Goal: Transaction & Acquisition: Purchase product/service

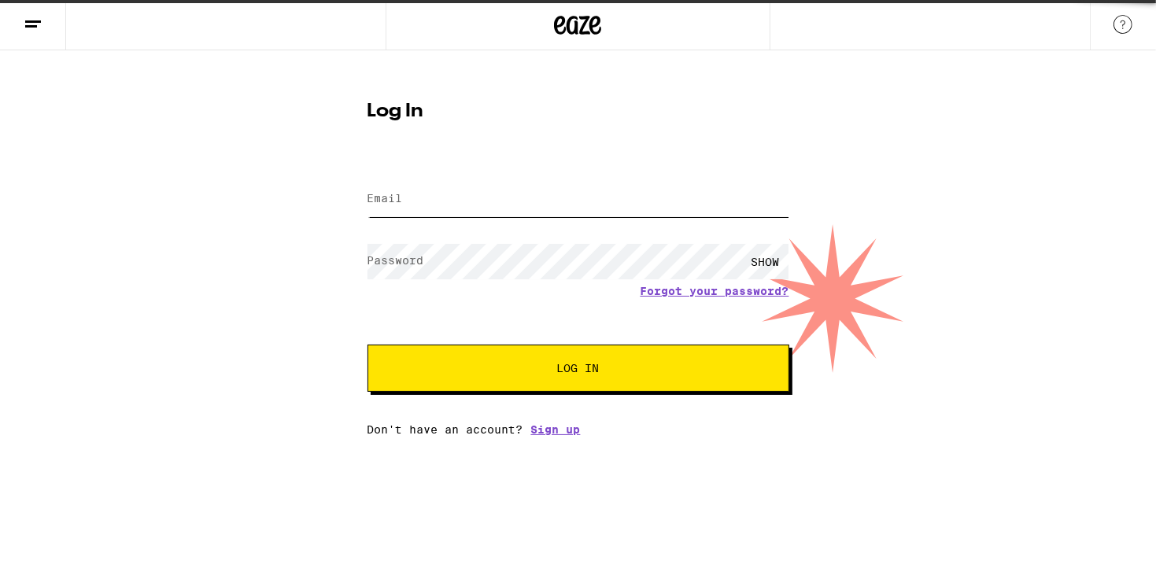
type input "[EMAIL_ADDRESS][DOMAIN_NAME]"
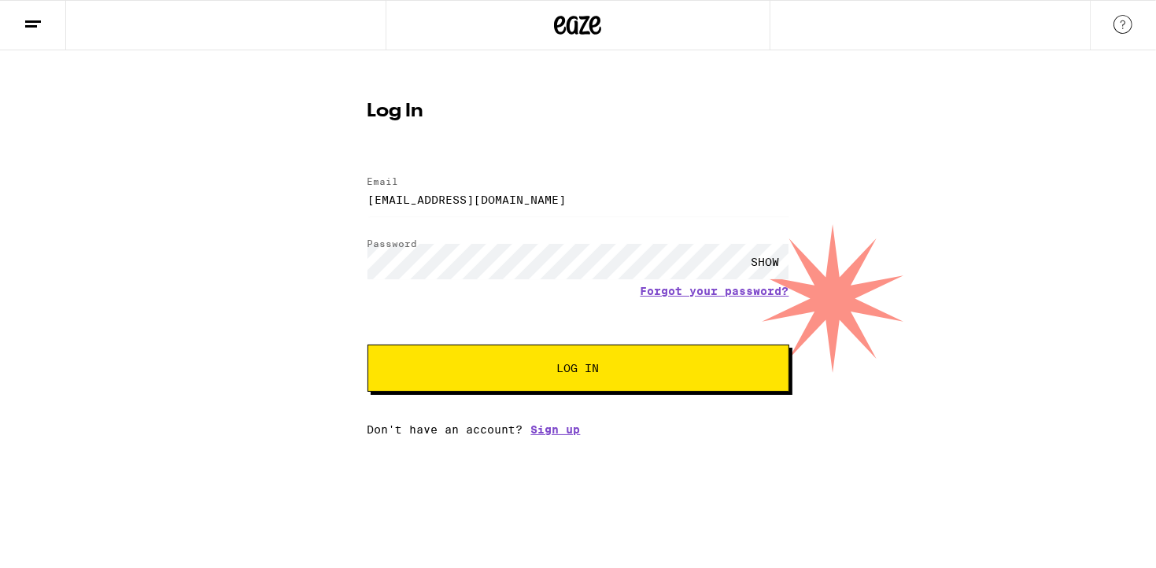
click at [771, 257] on div "SHOW" at bounding box center [765, 261] width 47 height 35
click at [771, 257] on div "HIDE" at bounding box center [765, 261] width 47 height 35
click at [637, 194] on input "pinkypanameno@yahoo.com" at bounding box center [579, 199] width 422 height 35
click at [576, 383] on button "Log In" at bounding box center [579, 368] width 422 height 47
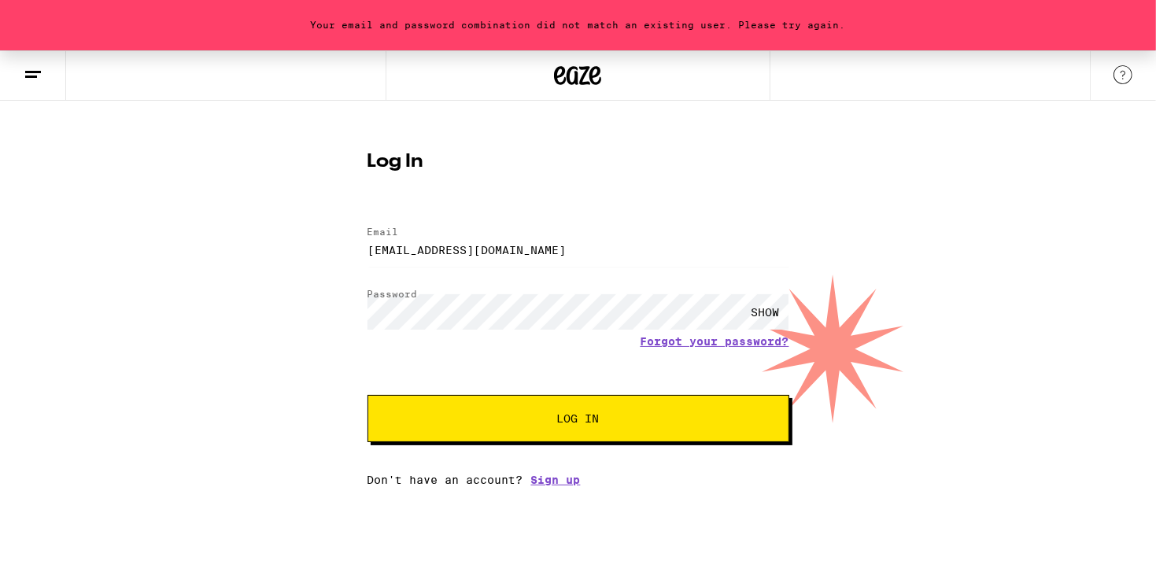
click at [625, 420] on span "Log In" at bounding box center [578, 418] width 294 height 11
click at [755, 309] on div "SHOW" at bounding box center [765, 311] width 47 height 35
click at [755, 309] on div "HIDE" at bounding box center [765, 311] width 47 height 35
click at [689, 340] on link "Forgot your password?" at bounding box center [715, 341] width 149 height 13
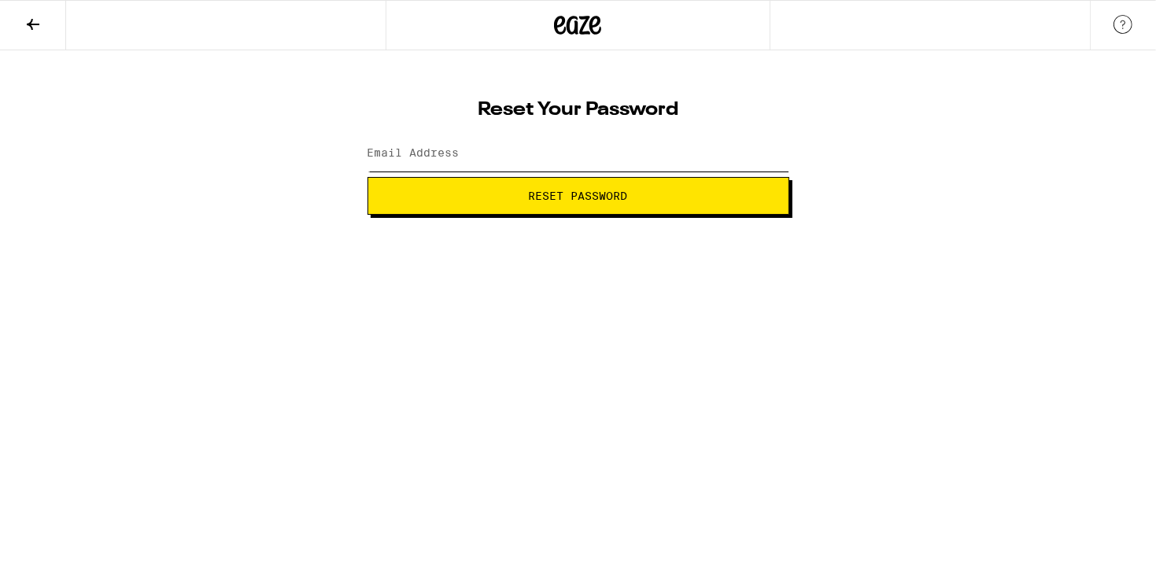
click at [545, 157] on input "Email Address" at bounding box center [579, 153] width 422 height 35
type input "pinkypanameno@yahoo.com"
click at [582, 180] on button "Reset Password" at bounding box center [579, 196] width 422 height 38
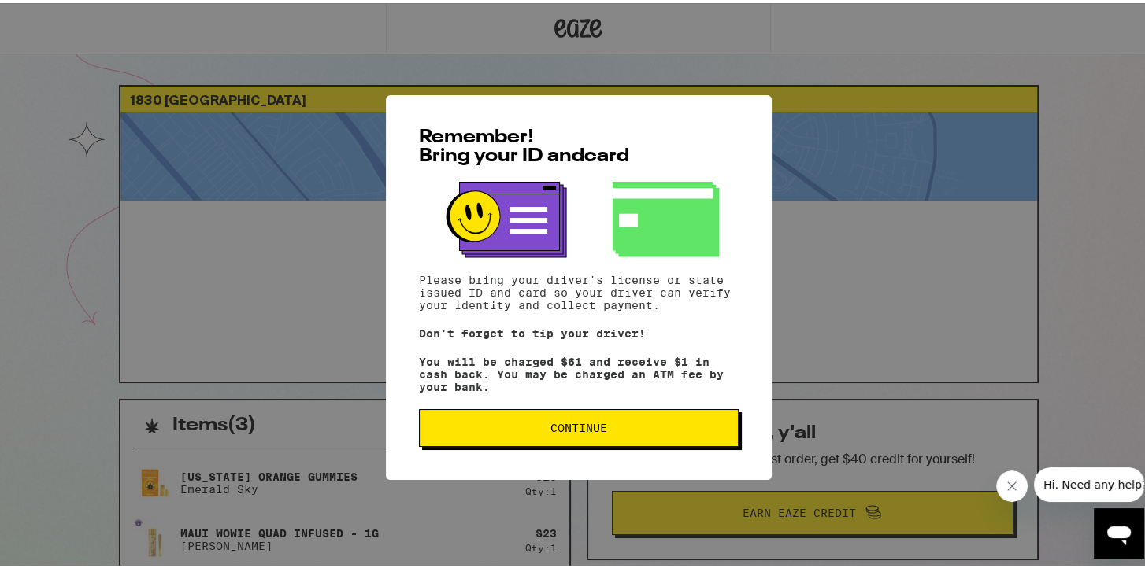
click at [575, 431] on span "Continue" at bounding box center [578, 425] width 57 height 11
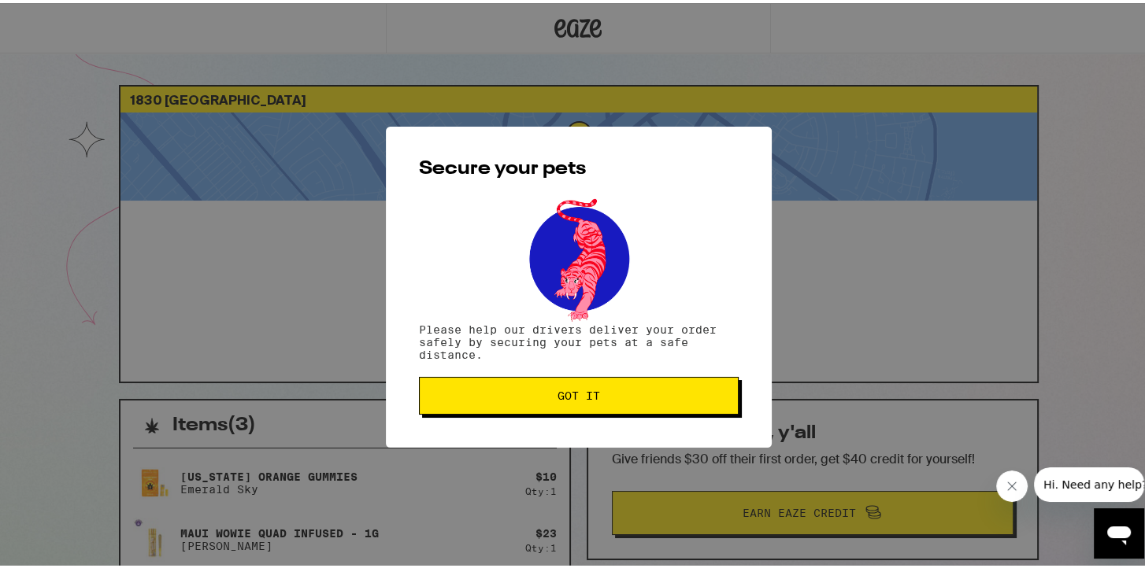
click at [570, 392] on span "Got it" at bounding box center [578, 392] width 43 height 11
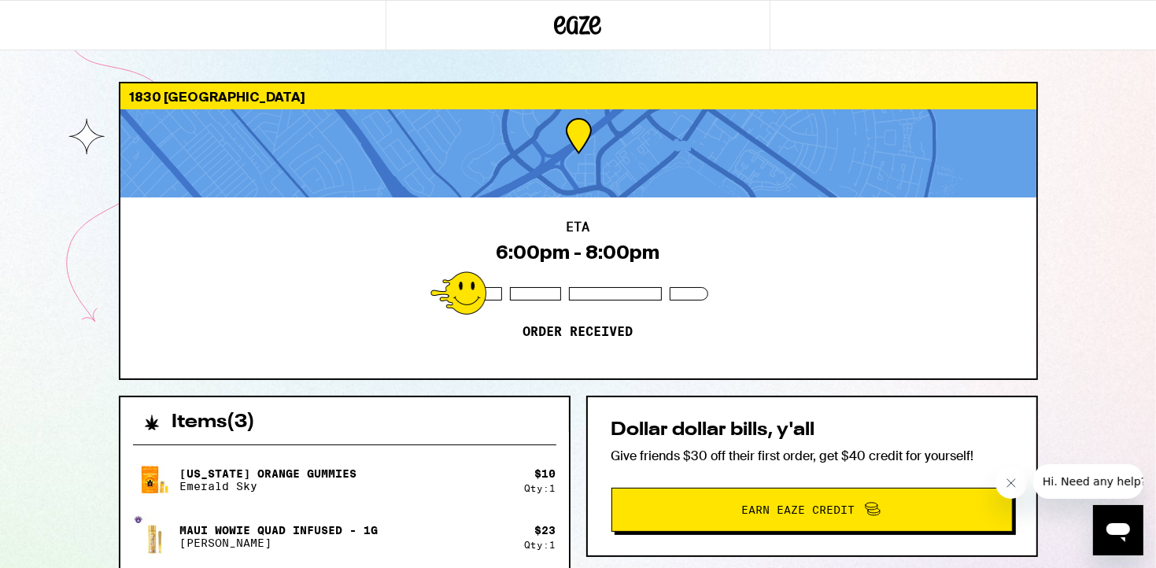
click at [618, 229] on div "ETA 6:00pm - 8:00pm Order received" at bounding box center [578, 288] width 916 height 181
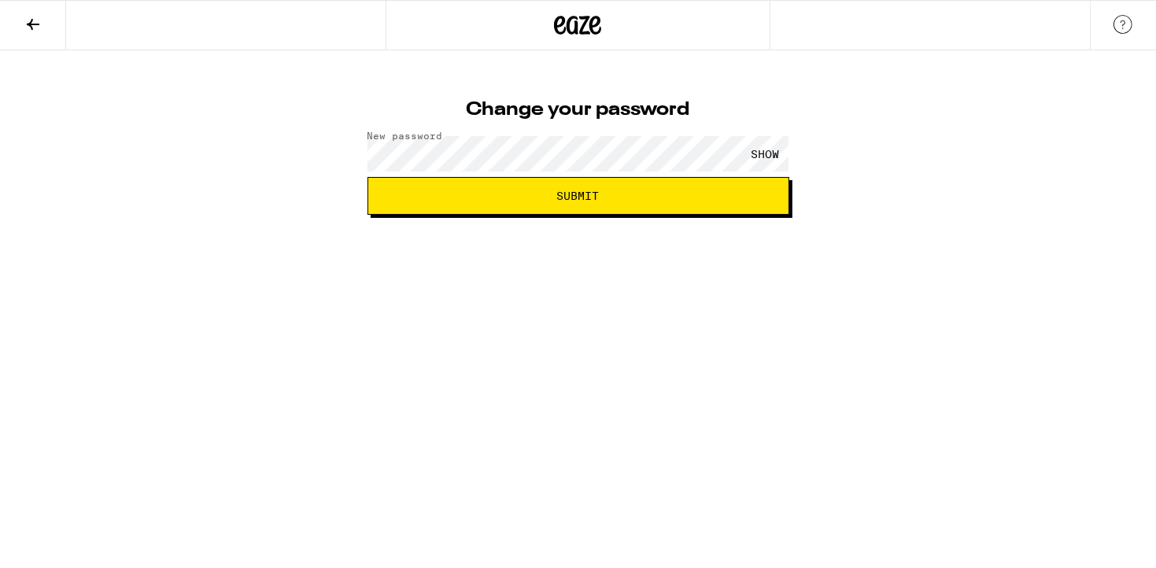
click at [716, 204] on button "Submit" at bounding box center [579, 196] width 422 height 38
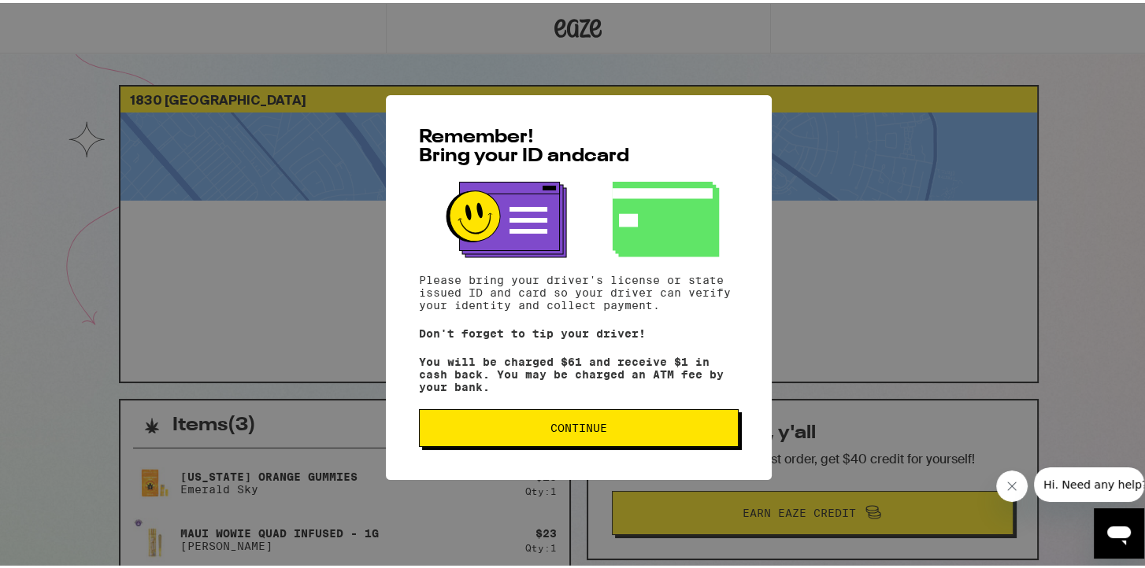
click at [550, 429] on span "Continue" at bounding box center [578, 425] width 57 height 11
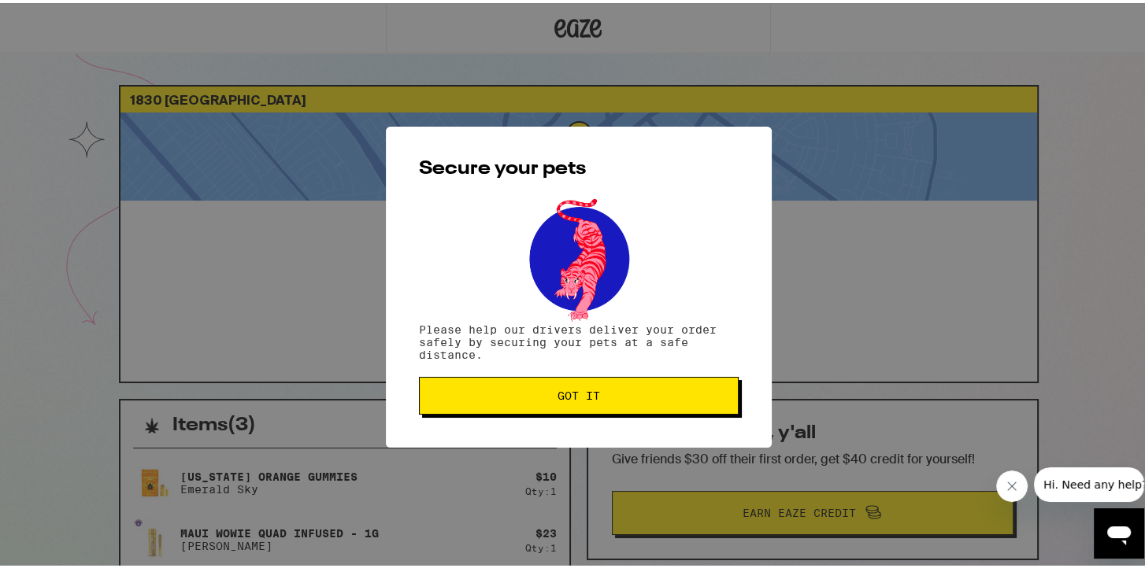
click at [569, 404] on button "Got it" at bounding box center [579, 393] width 320 height 38
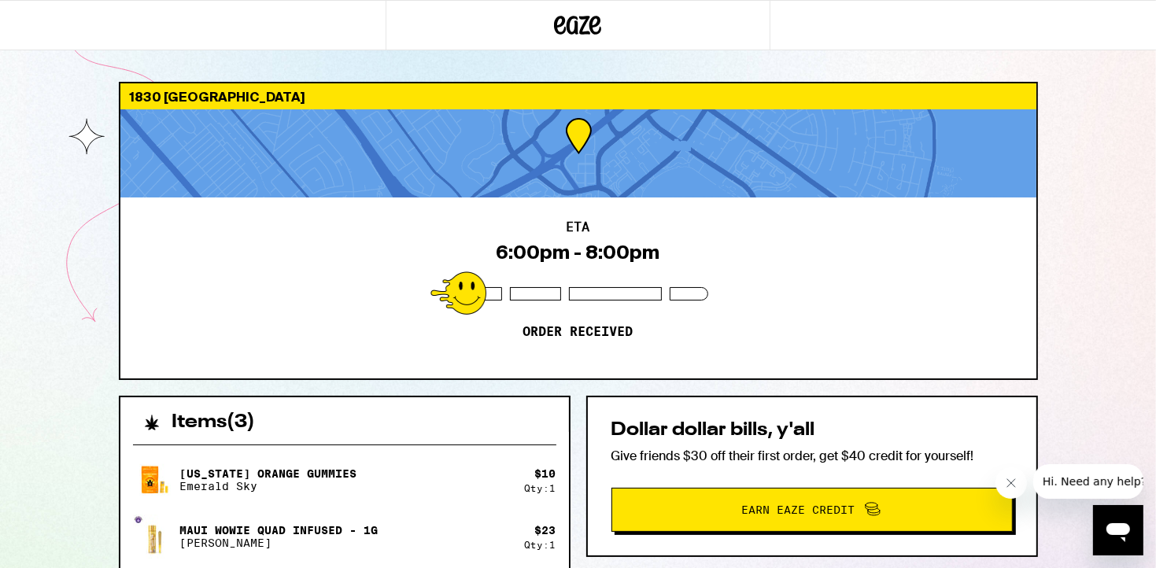
click at [1078, 367] on div "1830 Gateway Dr San Mateo 94404 ETA 6:00pm - 8:00pm Order received Items ( 3 ) …" at bounding box center [578, 474] width 1156 height 949
click at [1010, 487] on icon "Close message from company" at bounding box center [1010, 482] width 13 height 13
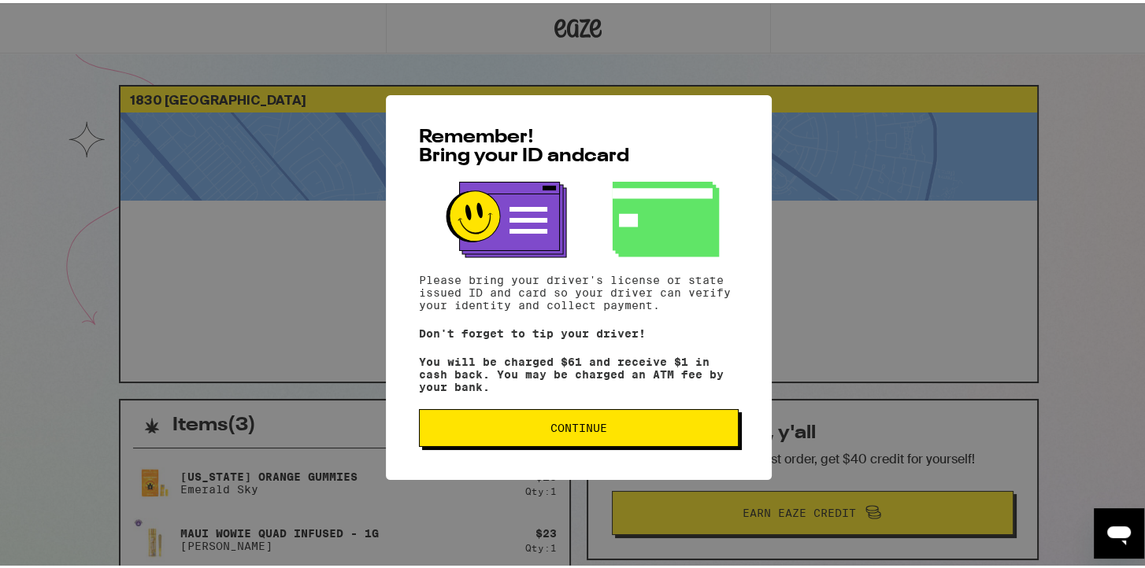
click at [550, 431] on span "Continue" at bounding box center [578, 425] width 57 height 11
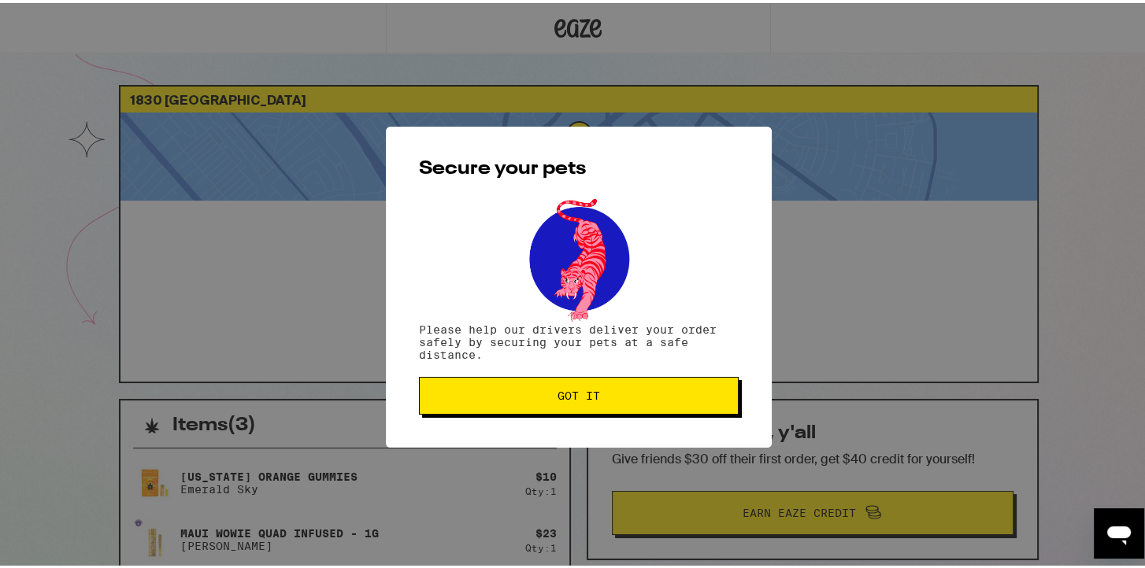
click at [595, 392] on span "Got it" at bounding box center [578, 392] width 293 height 11
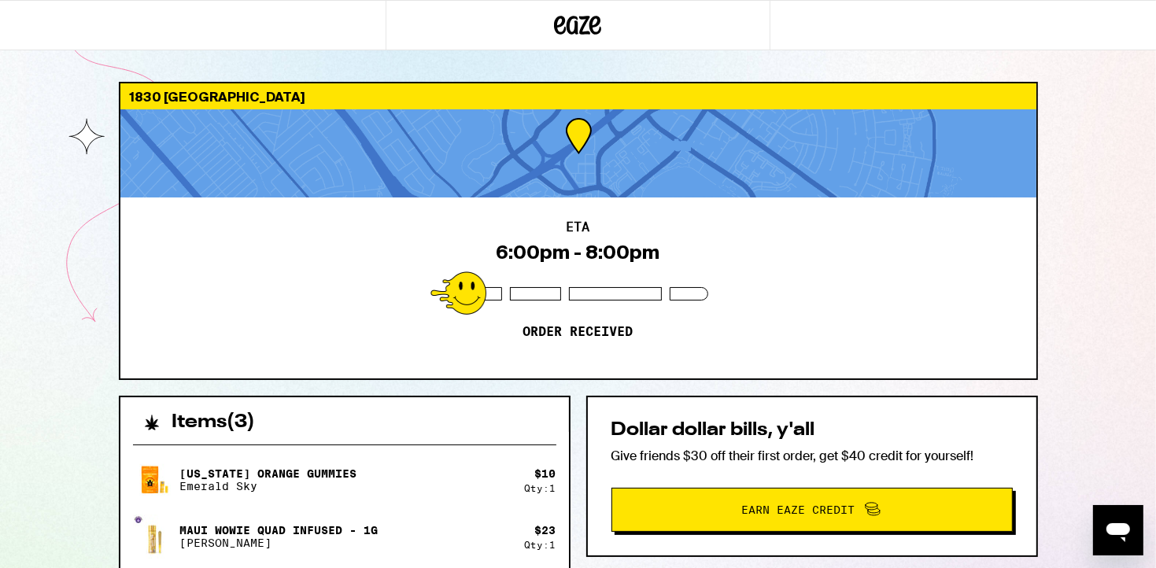
click at [901, 243] on div "ETA 6:00pm - 8:00pm Order received" at bounding box center [578, 288] width 916 height 181
click at [579, 25] on icon at bounding box center [577, 25] width 47 height 28
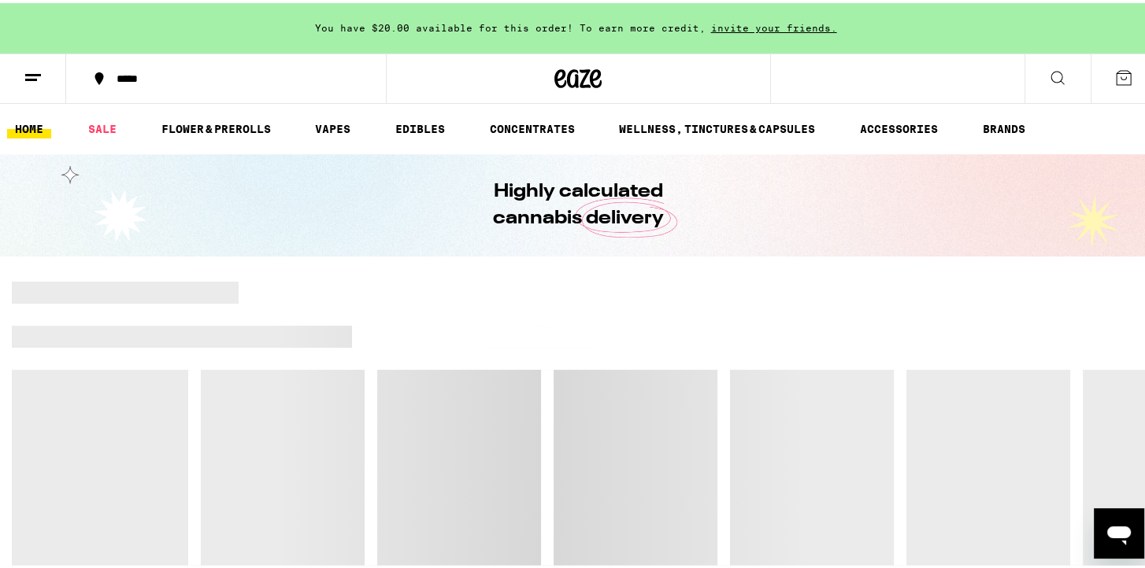
click at [76, 116] on ul "HOME SALE FLOWER & PREROLLS VAPES EDIBLES CONCENTRATES WELLNESS, TINCTURES & CA…" at bounding box center [578, 126] width 1156 height 50
click at [116, 81] on div "*****" at bounding box center [234, 75] width 250 height 11
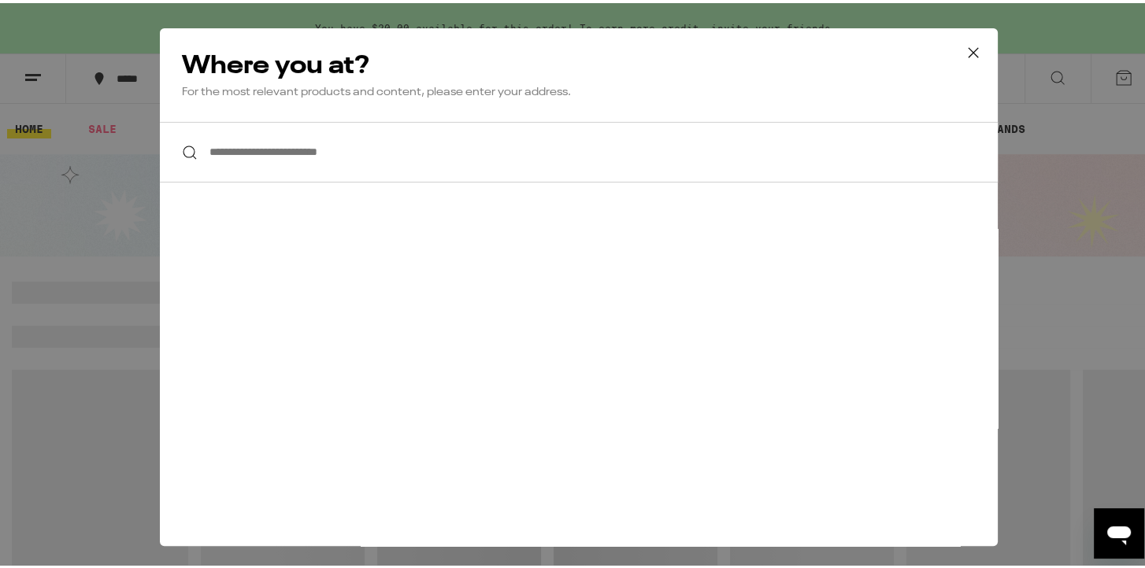
click at [964, 50] on icon at bounding box center [973, 50] width 24 height 24
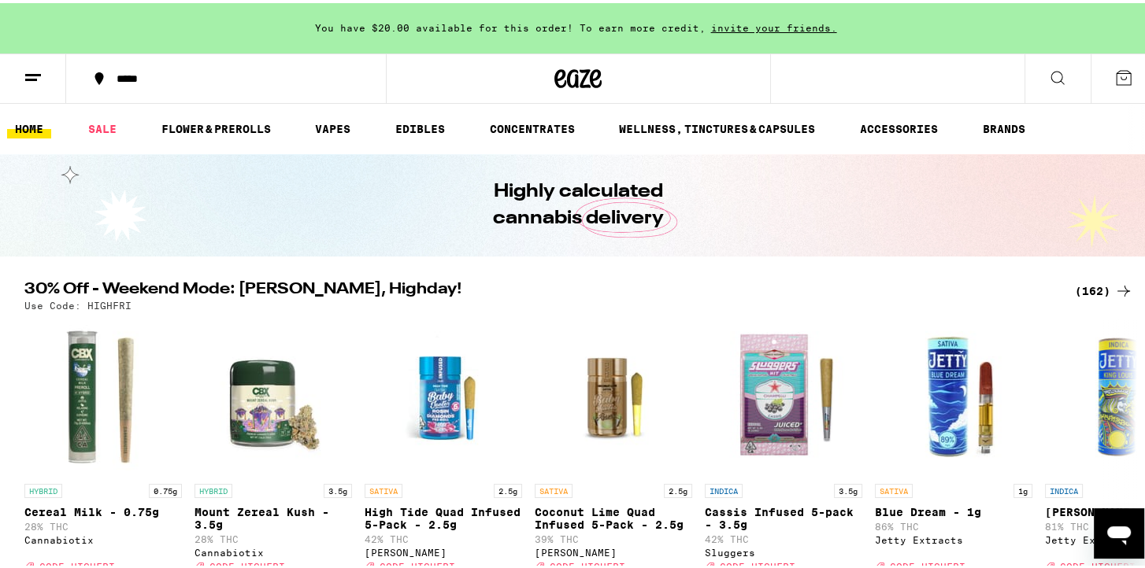
click at [135, 81] on div "*****" at bounding box center [234, 75] width 250 height 11
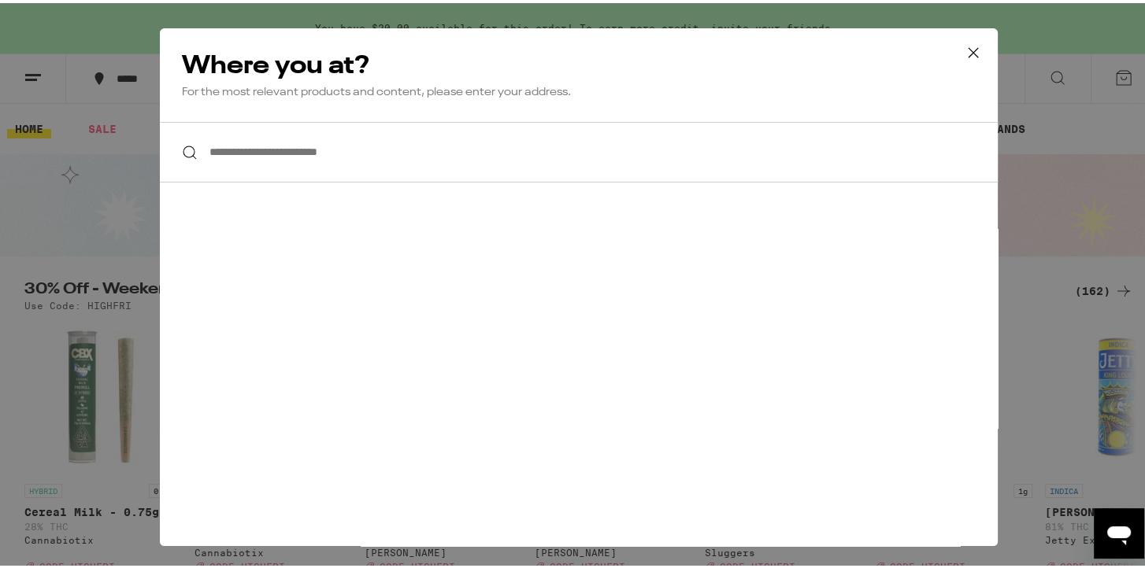
click at [253, 151] on input "**********" at bounding box center [579, 149] width 838 height 61
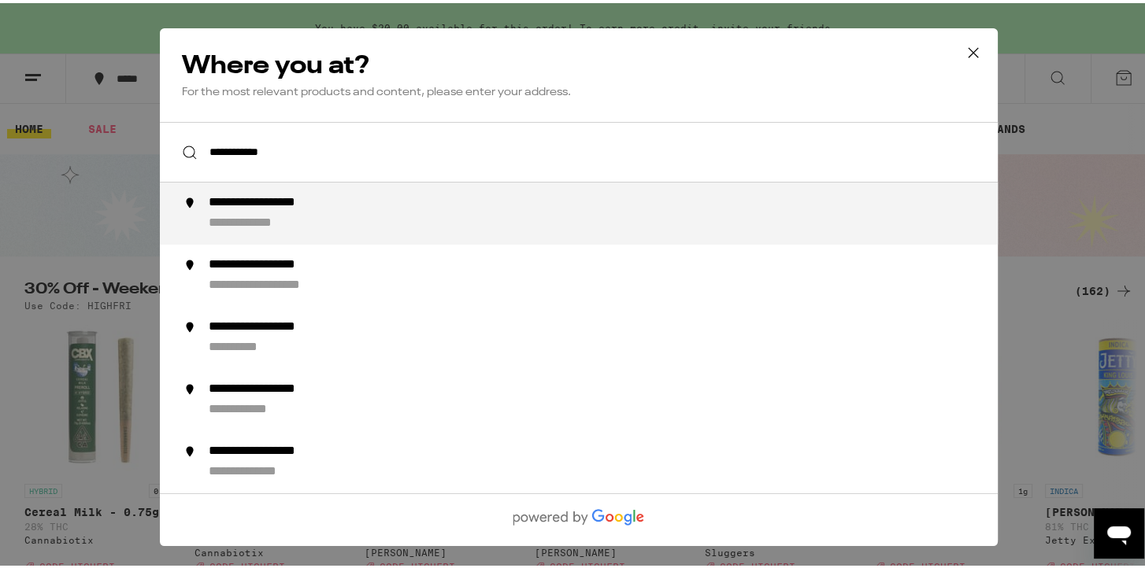
click at [347, 220] on div "**********" at bounding box center [609, 210] width 803 height 37
type input "**********"
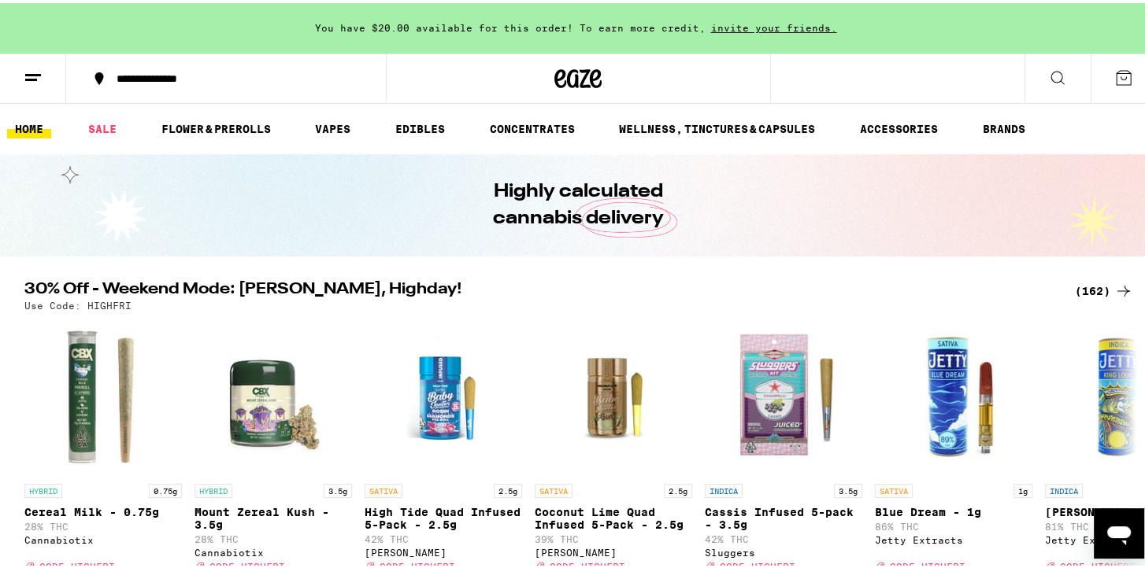
click at [31, 74] on icon at bounding box center [33, 74] width 19 height 19
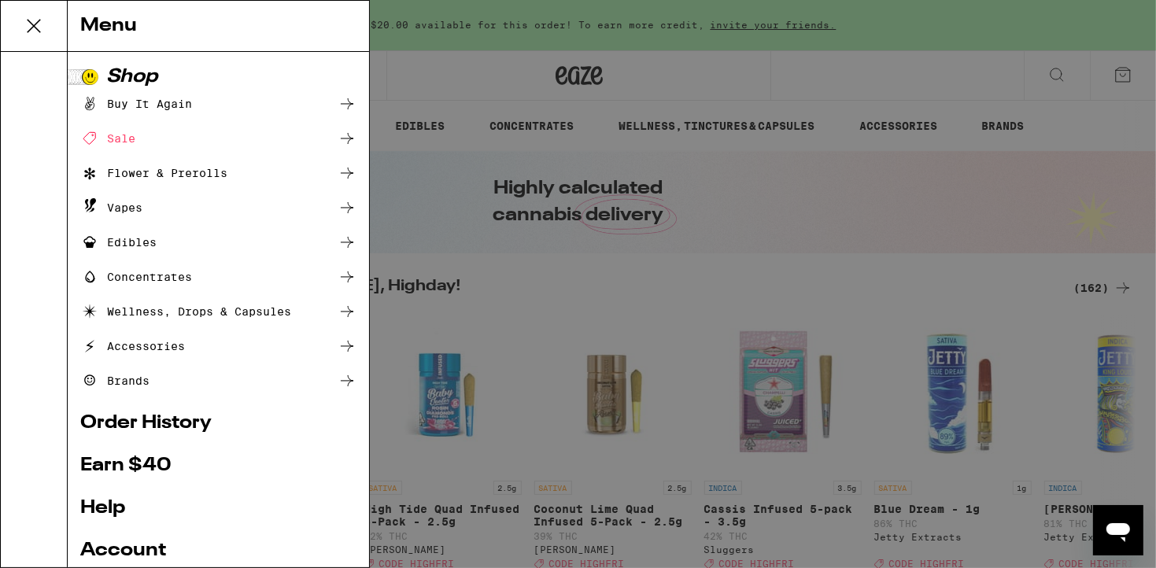
click at [167, 431] on link "Order History" at bounding box center [218, 423] width 276 height 19
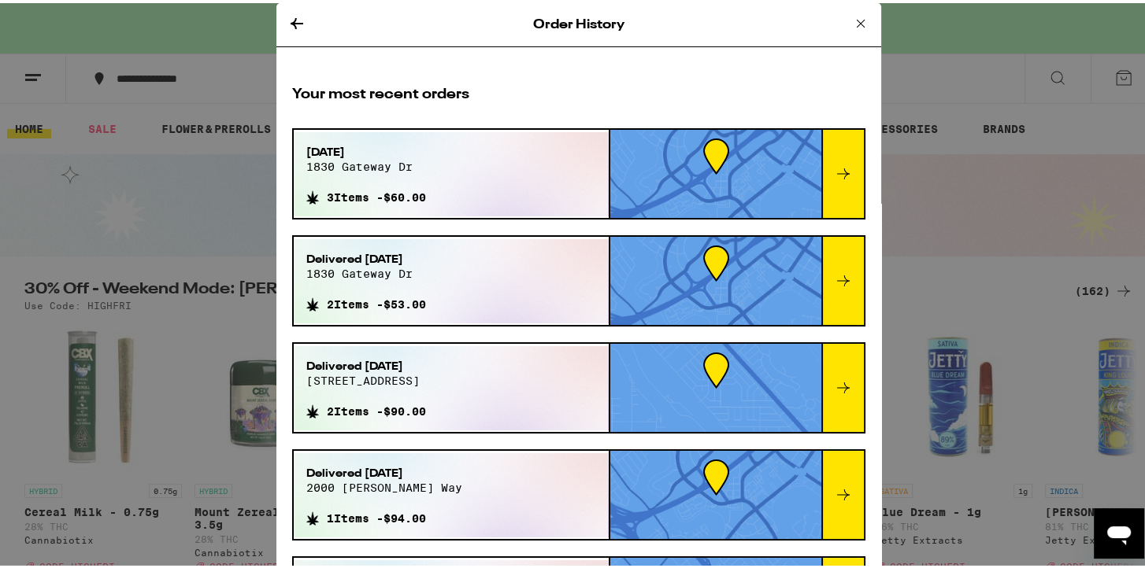
click at [834, 176] on icon at bounding box center [843, 170] width 19 height 19
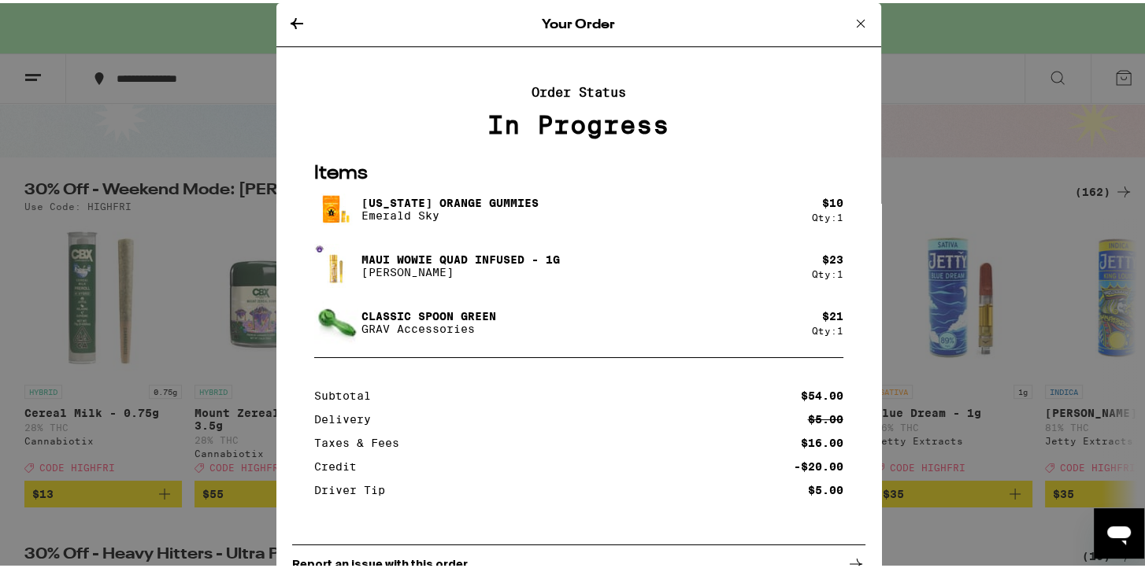
click at [851, 22] on icon at bounding box center [860, 20] width 19 height 19
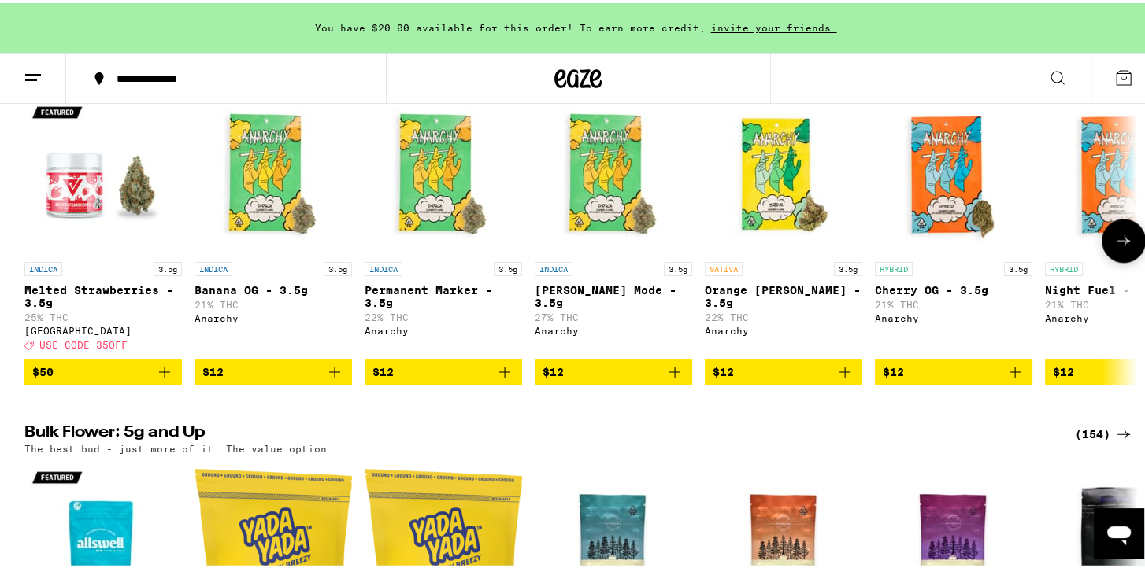
scroll to position [2043, 0]
